Goal: Information Seeking & Learning: Learn about a topic

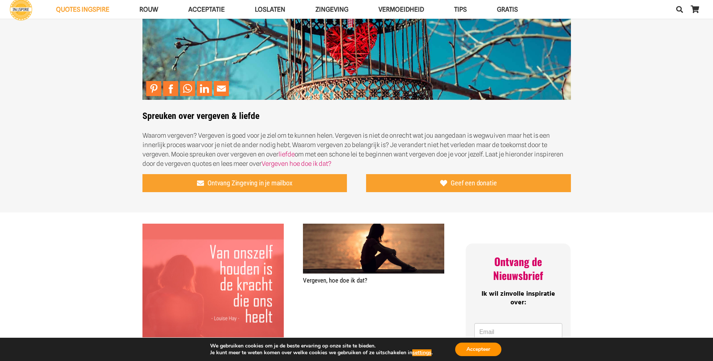
scroll to position [300, 0]
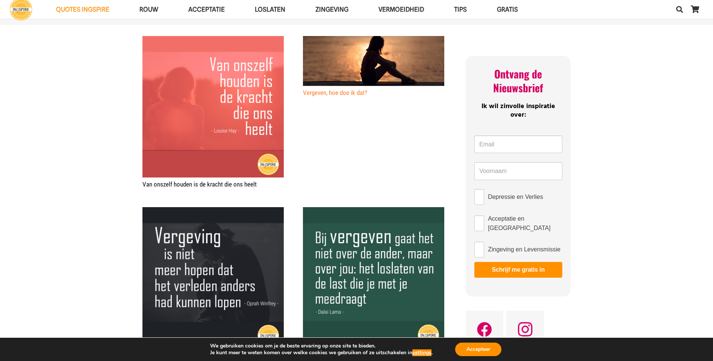
click at [356, 91] on link "Vergeven, hoe doe ik dat?" at bounding box center [335, 93] width 64 height 8
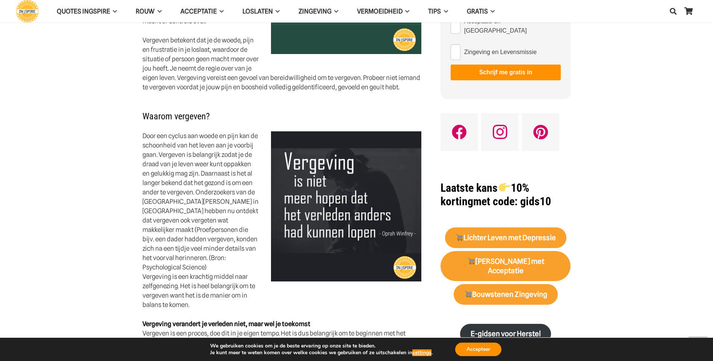
scroll to position [413, 0]
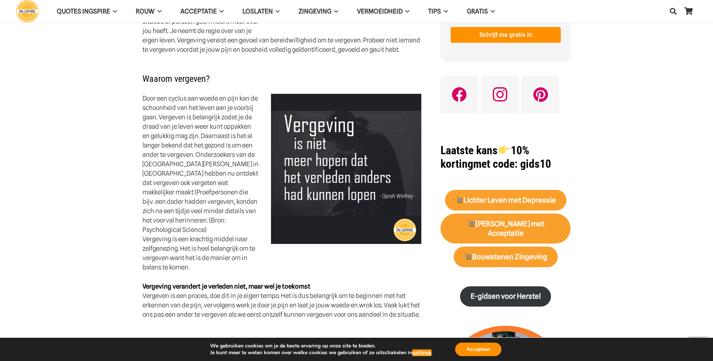
click at [145, 98] on p "Door een cyclus aan woede en pijn kan de schoonheid van het leven aan je voorbi…" at bounding box center [281, 183] width 279 height 178
click at [487, 352] on button "Accepteer" at bounding box center [478, 350] width 46 height 14
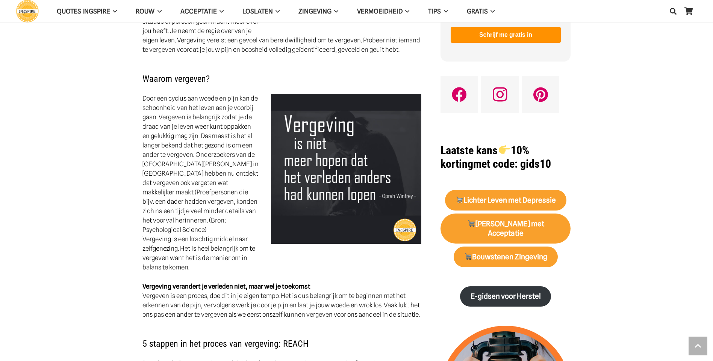
drag, startPoint x: 142, startPoint y: 96, endPoint x: 220, endPoint y: 157, distance: 99.3
click at [220, 157] on p "Door een cyclus aan woede en pijn kan de schoonheid van het leven aan je voorbi…" at bounding box center [281, 183] width 279 height 178
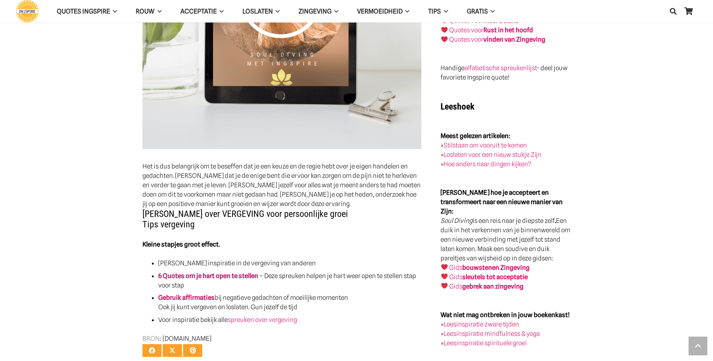
scroll to position [1202, 0]
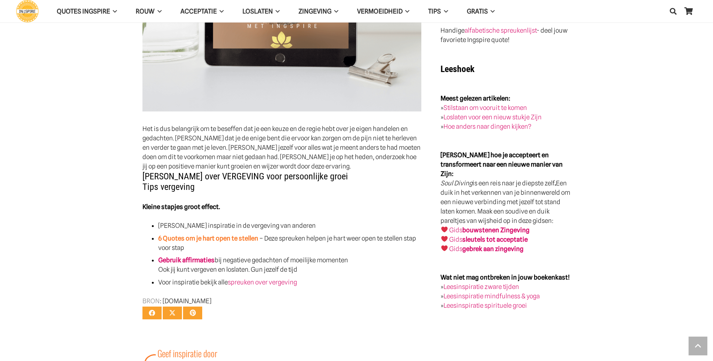
click at [237, 235] on link "6 Quotes om je hart open te stellen" at bounding box center [208, 239] width 100 height 8
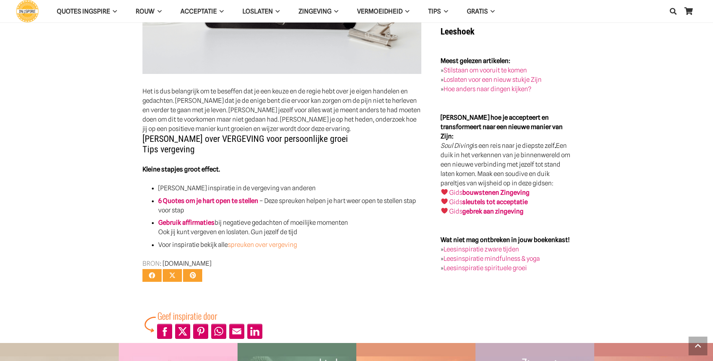
click at [264, 241] on link "spreuken over vergeving" at bounding box center [262, 245] width 69 height 8
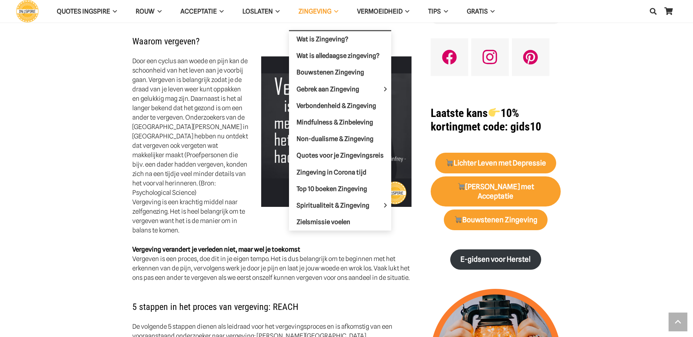
scroll to position [413, 0]
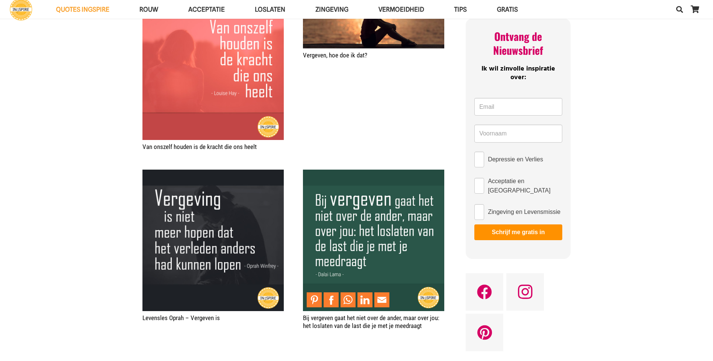
scroll to position [376, 0]
